Goal: Check status: Check status

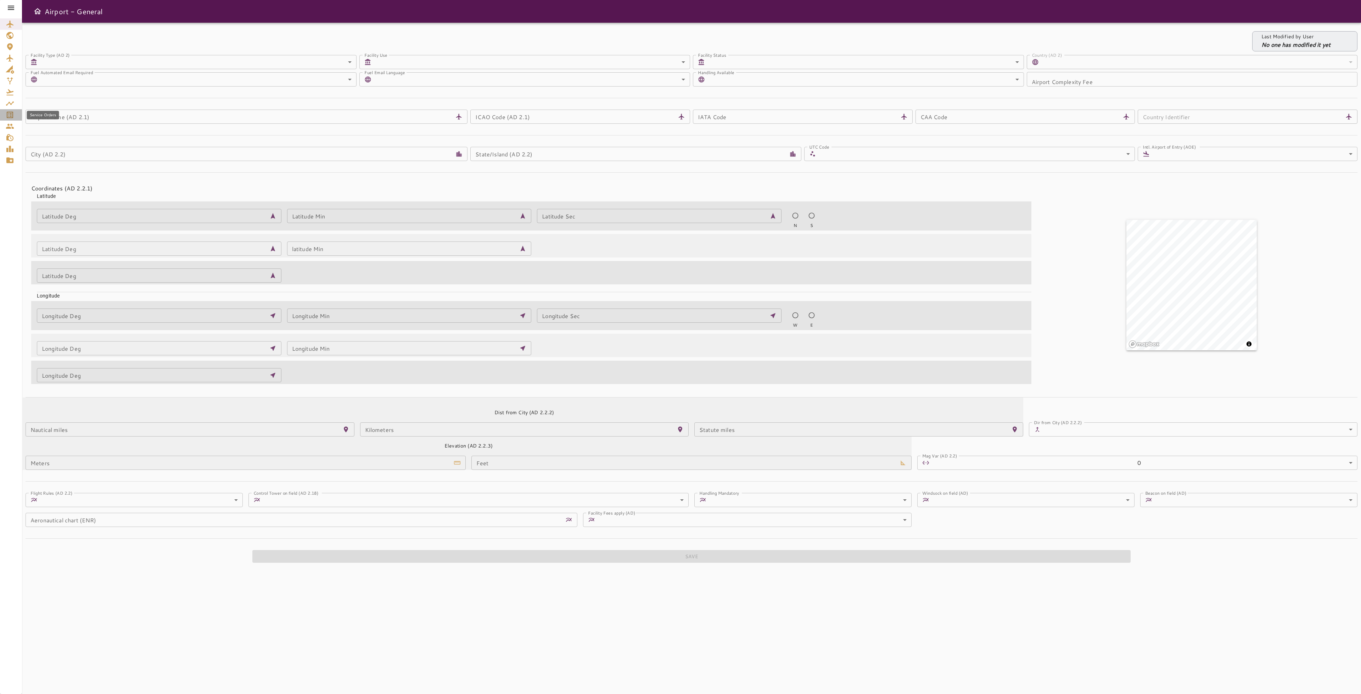
click at [10, 114] on icon "Service Orders" at bounding box center [10, 115] width 9 height 9
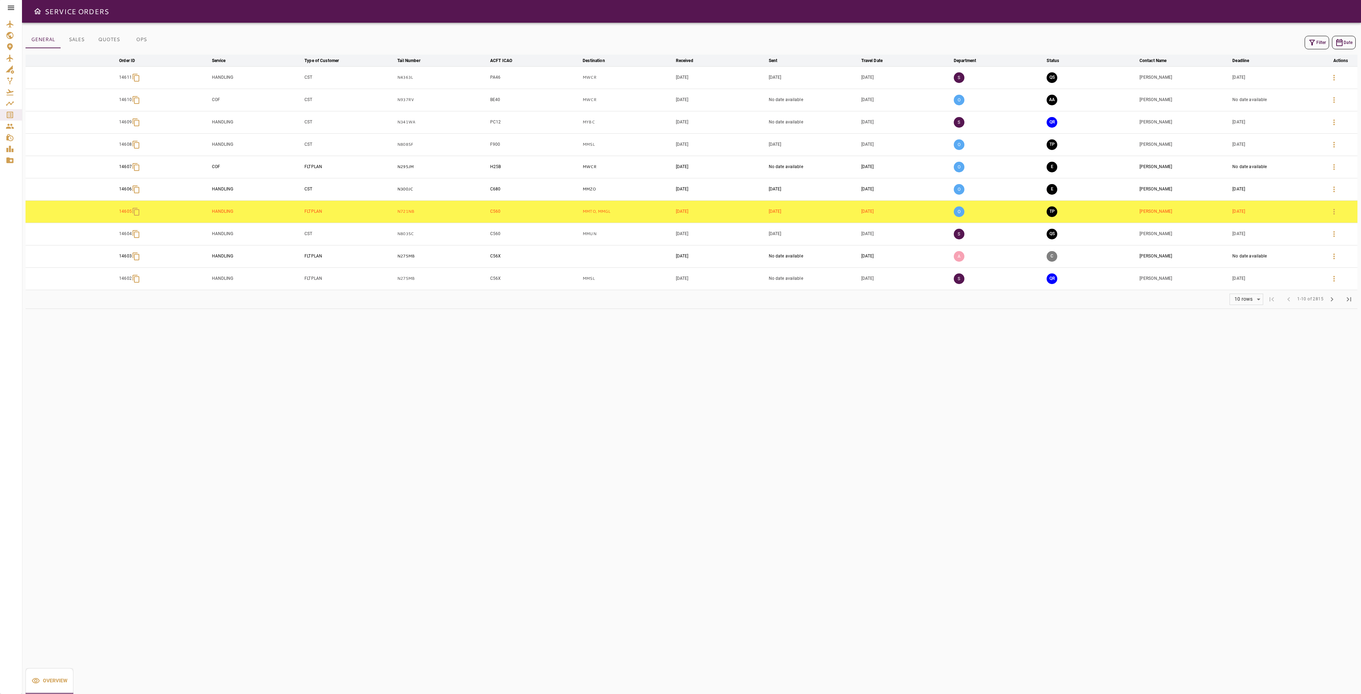
click at [1319, 40] on button "Filter" at bounding box center [1317, 42] width 24 height 13
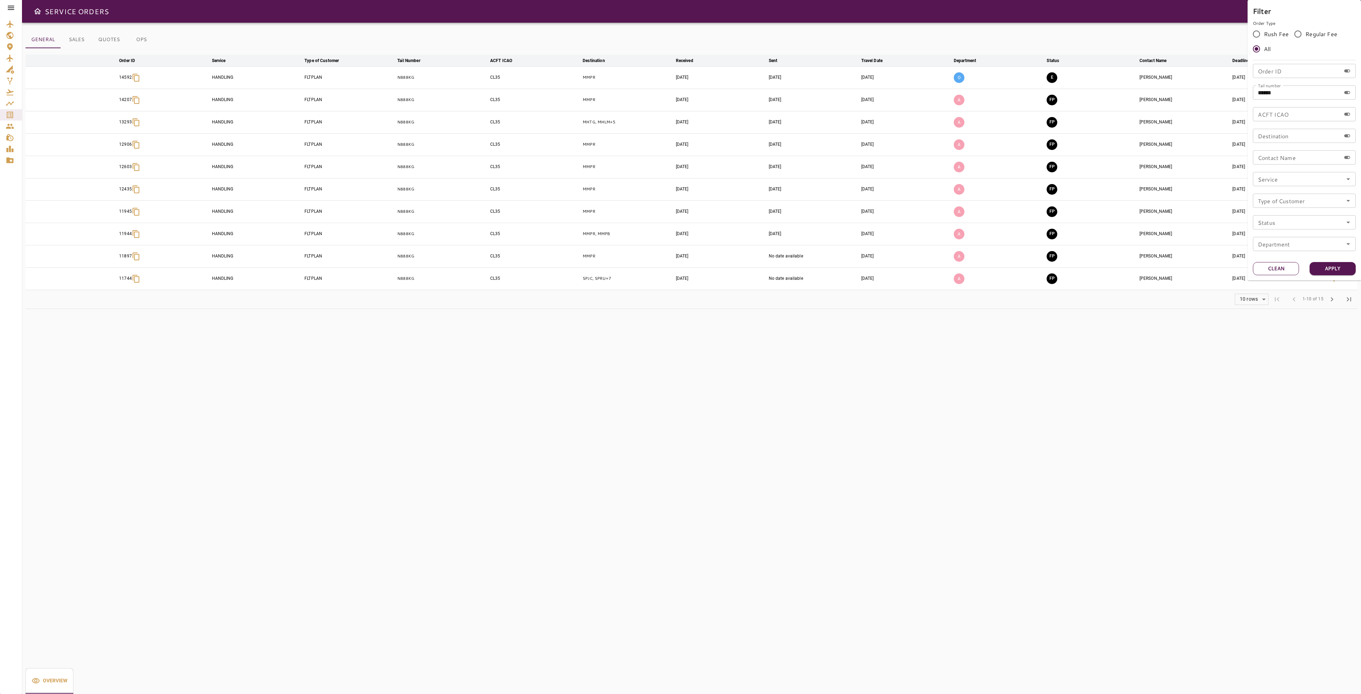
click at [1286, 272] on button "Clean" at bounding box center [1276, 268] width 46 height 13
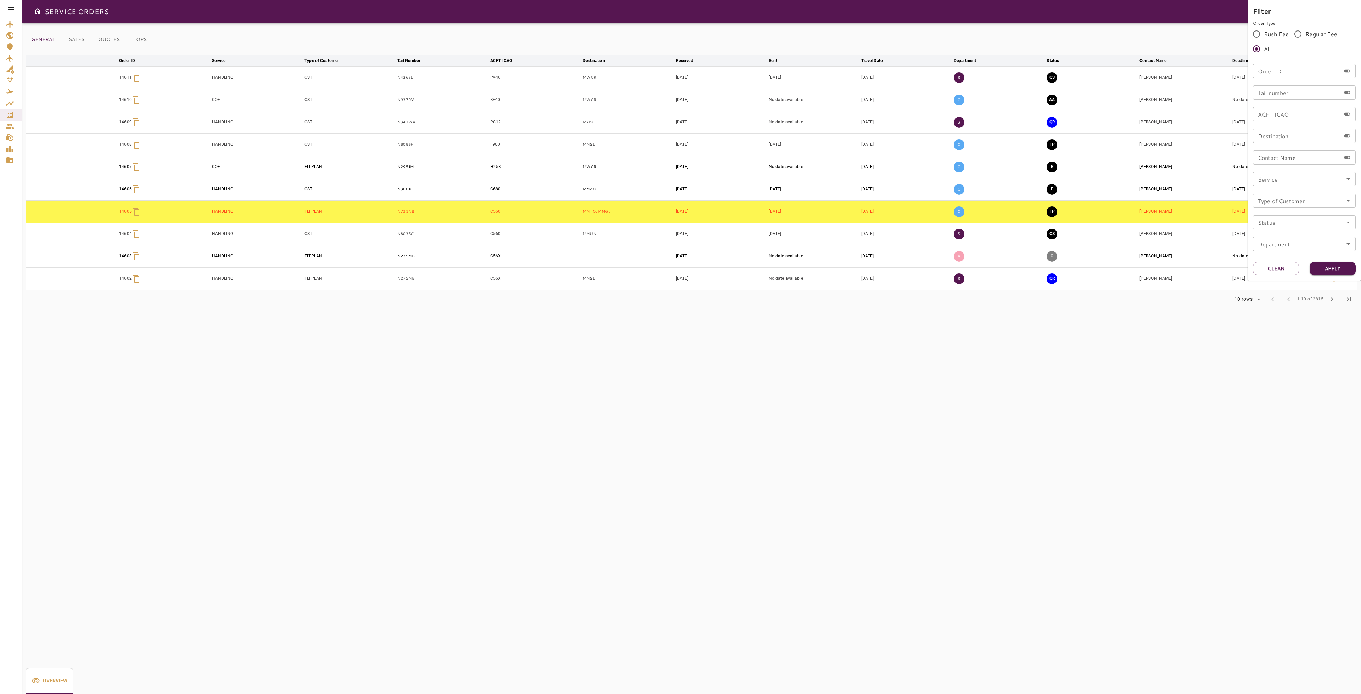
click at [1298, 94] on input "Tail number" at bounding box center [1297, 92] width 88 height 14
type input "*****"
click at [1331, 269] on button "Apply" at bounding box center [1333, 268] width 46 height 13
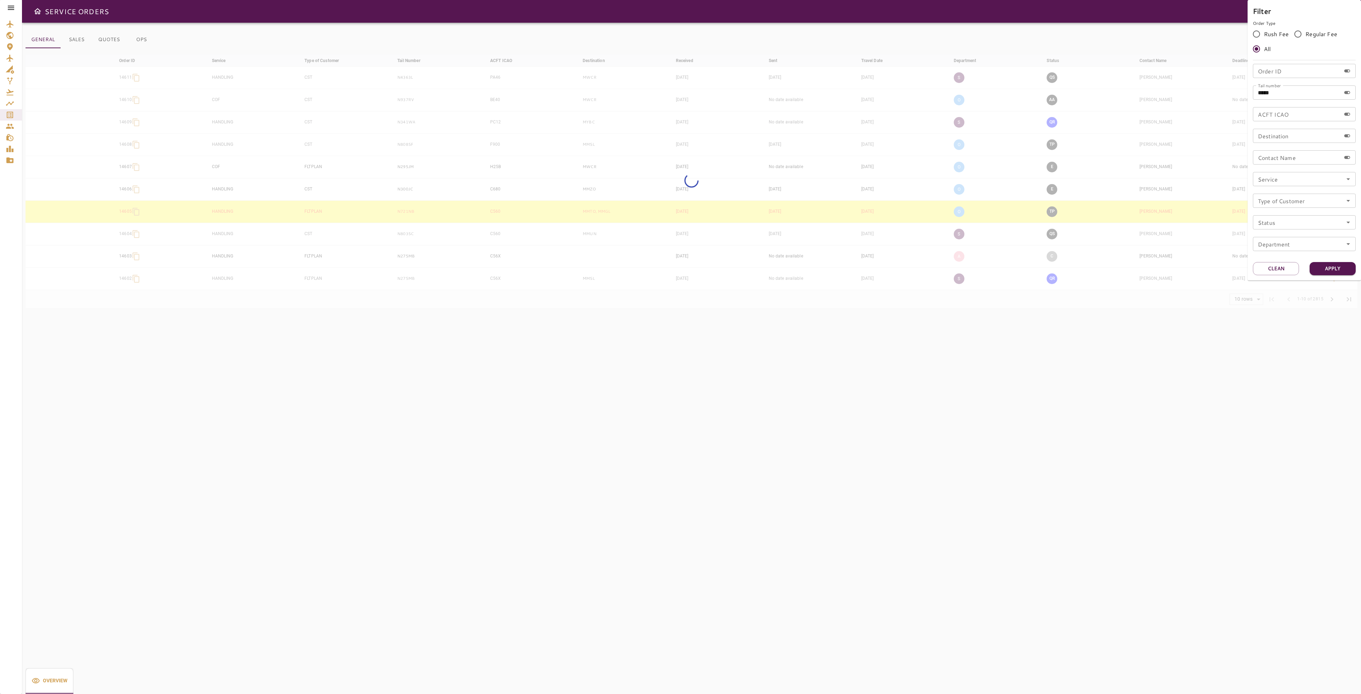
click at [1044, 410] on div at bounding box center [680, 347] width 1361 height 694
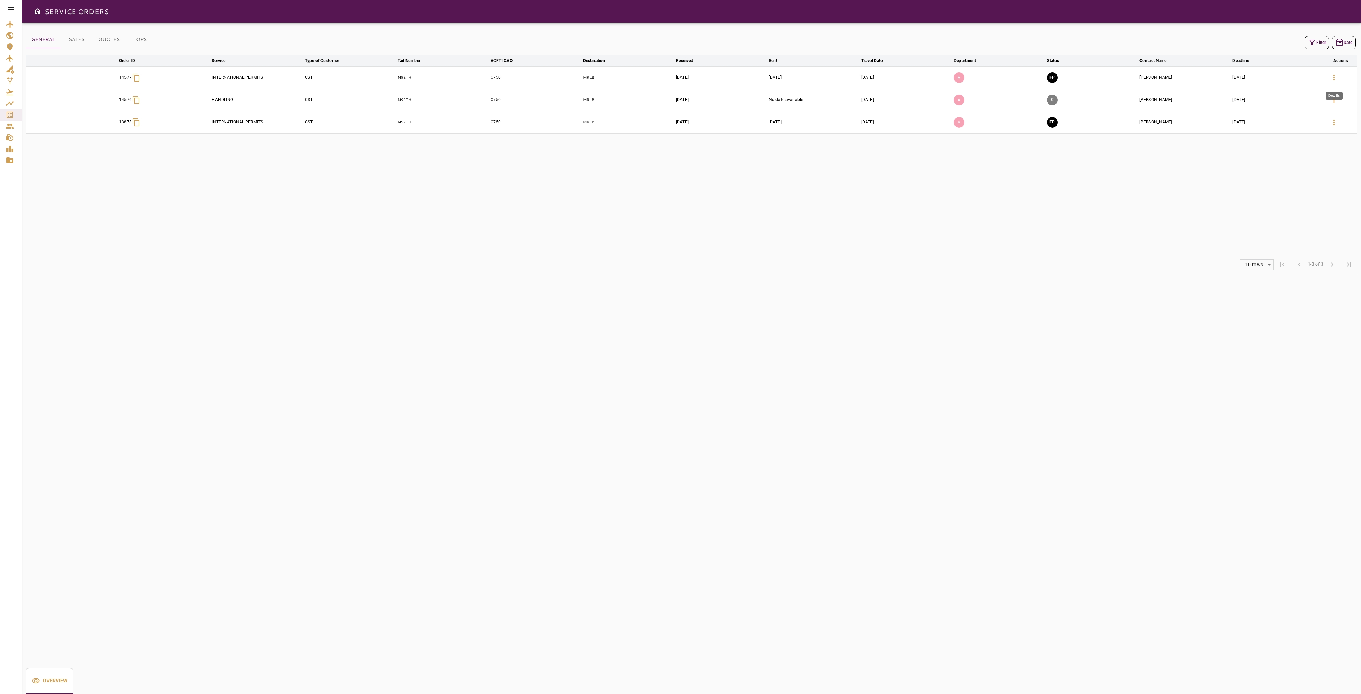
click at [1334, 78] on icon "button" at bounding box center [1333, 78] width 1 height 6
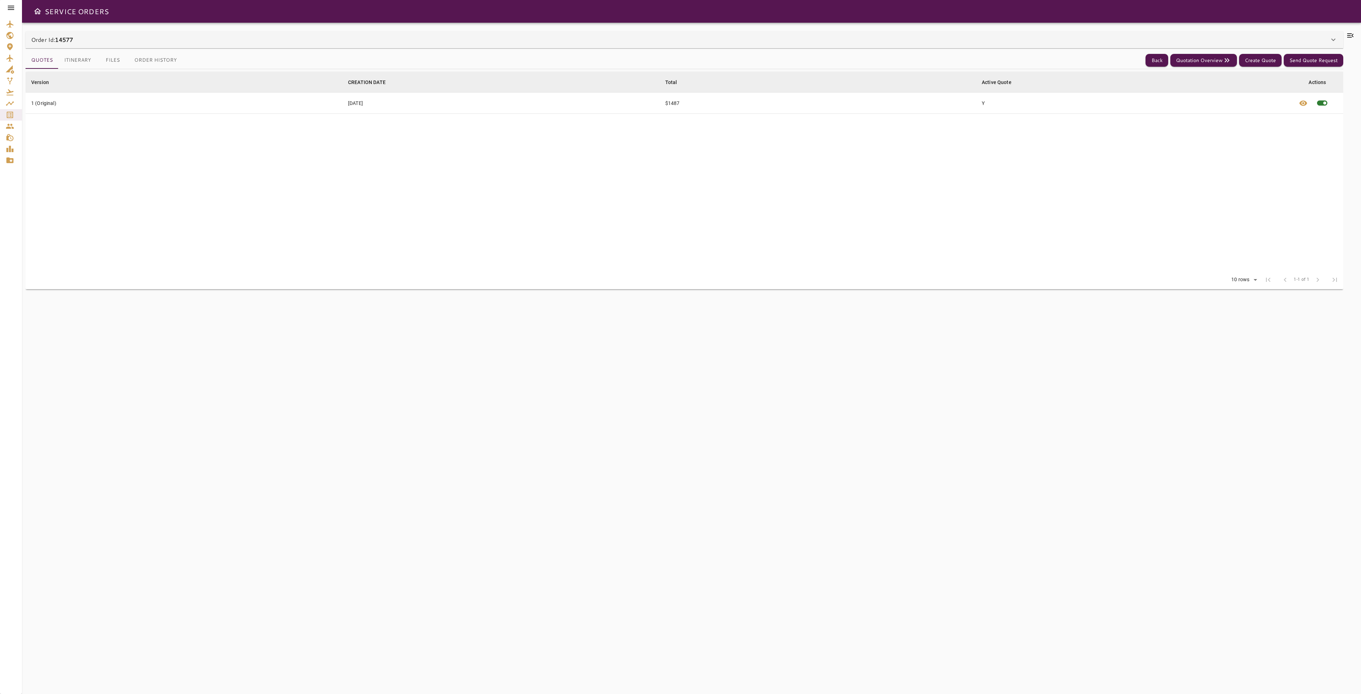
click at [1348, 35] on icon at bounding box center [1350, 35] width 9 height 9
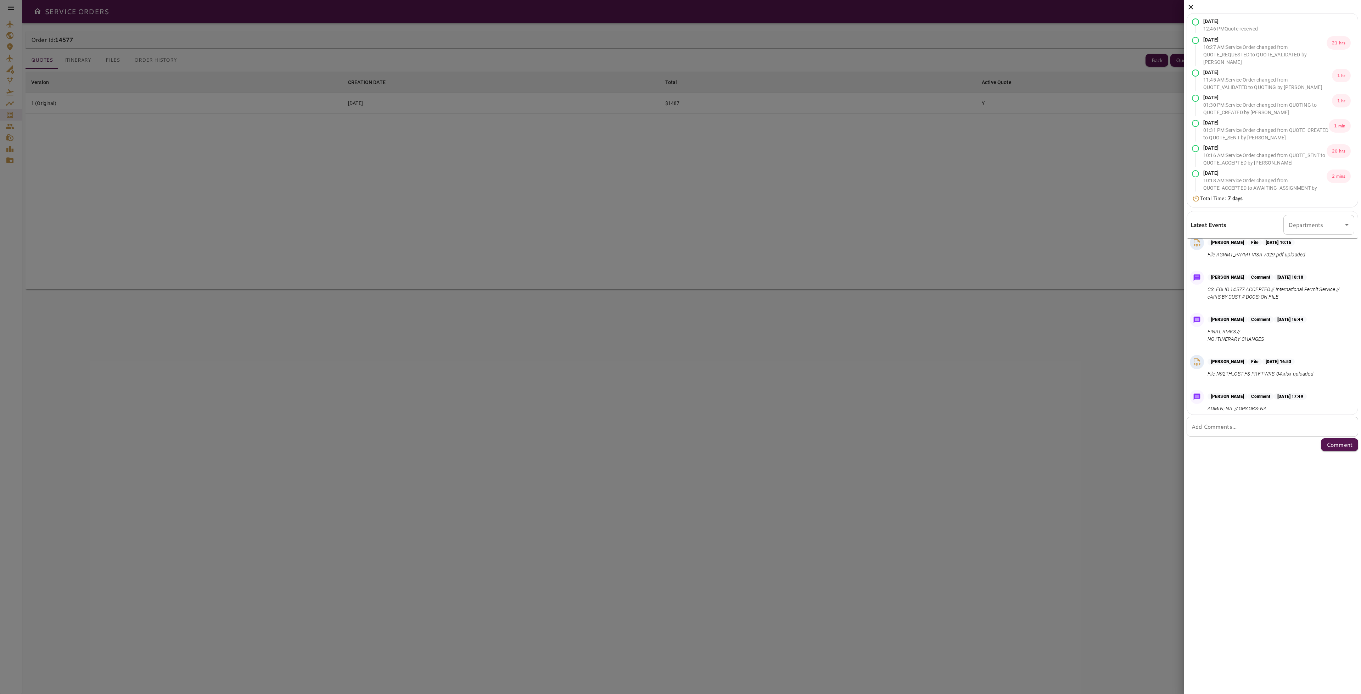
scroll to position [294, 0]
click at [1188, 7] on icon at bounding box center [1191, 7] width 9 height 9
